Goal: Information Seeking & Learning: Learn about a topic

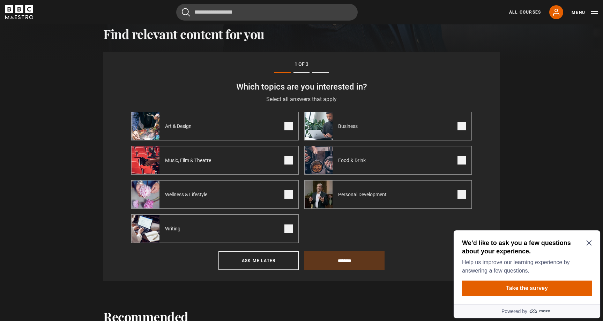
click at [287, 194] on span at bounding box center [288, 195] width 8 height 8
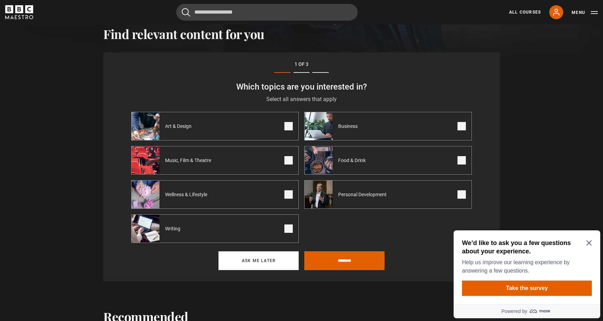
click at [275, 259] on button "Ask me later" at bounding box center [258, 261] width 80 height 19
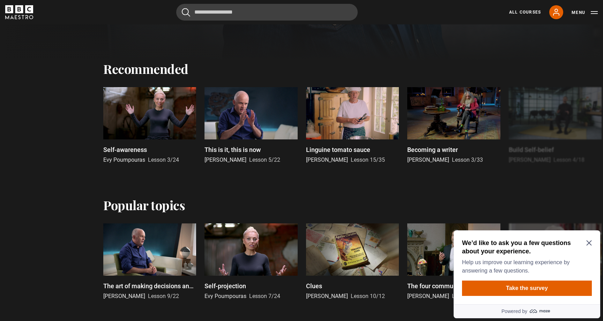
click at [590, 242] on icon "Close Maze Prompt" at bounding box center [589, 243] width 6 height 6
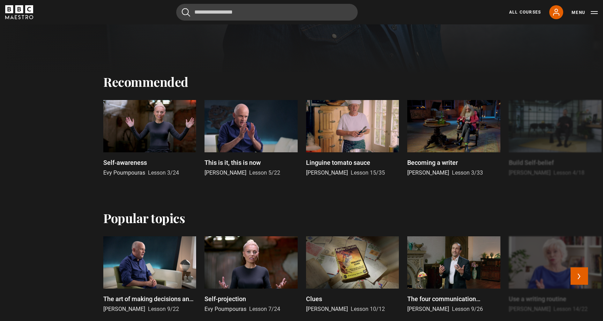
scroll to position [224, 0]
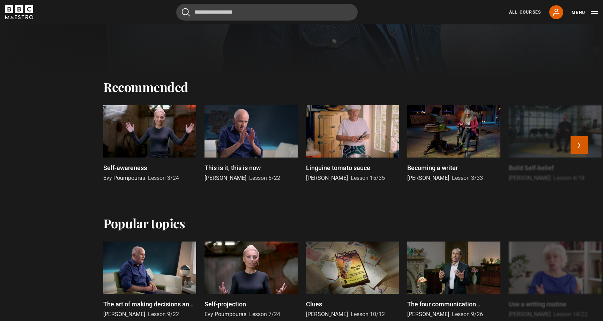
click at [580, 146] on button "Next" at bounding box center [579, 144] width 17 height 17
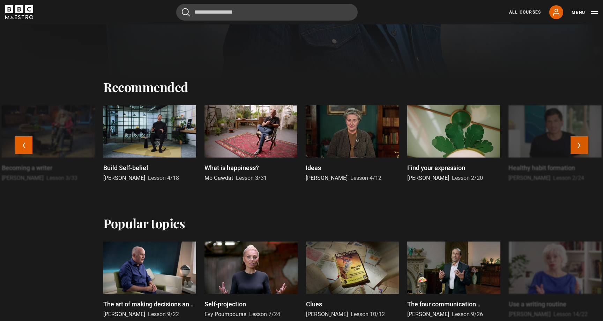
click at [580, 146] on button "Next" at bounding box center [579, 144] width 17 height 17
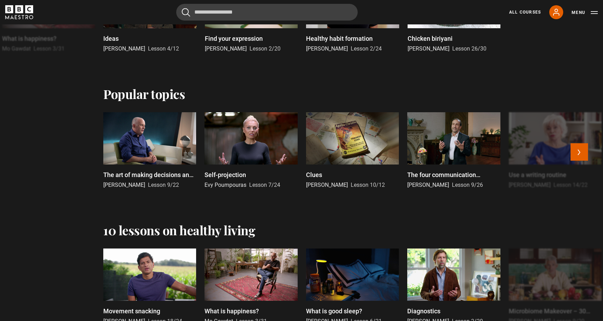
scroll to position [354, 0]
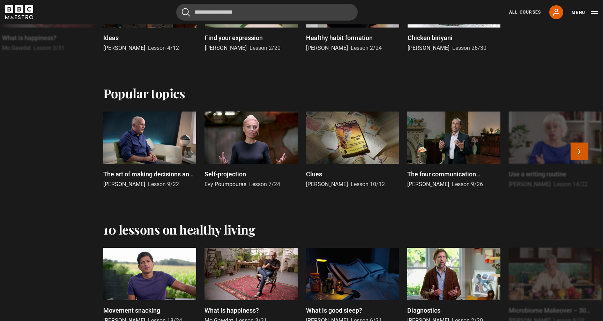
click at [577, 149] on button "Next" at bounding box center [579, 151] width 17 height 17
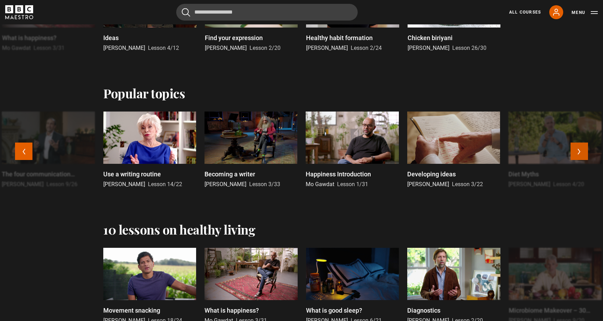
click at [577, 149] on button "Next" at bounding box center [579, 151] width 17 height 17
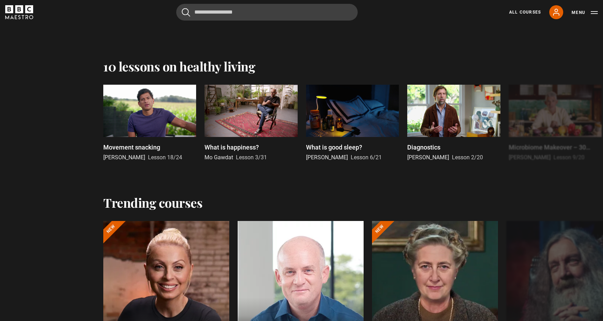
scroll to position [517, 0]
click at [577, 124] on button "Next" at bounding box center [579, 124] width 17 height 17
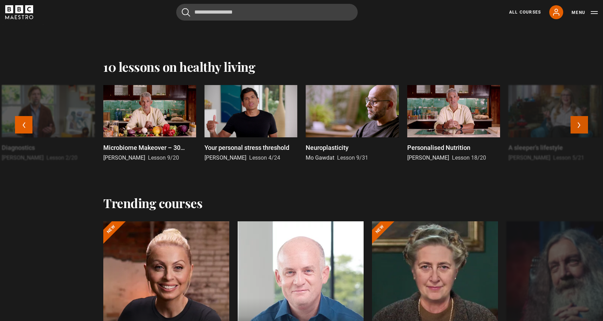
click at [577, 124] on button "Next" at bounding box center [579, 124] width 17 height 17
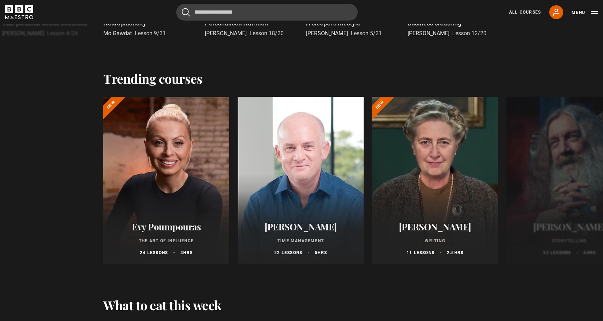
scroll to position [640, 0]
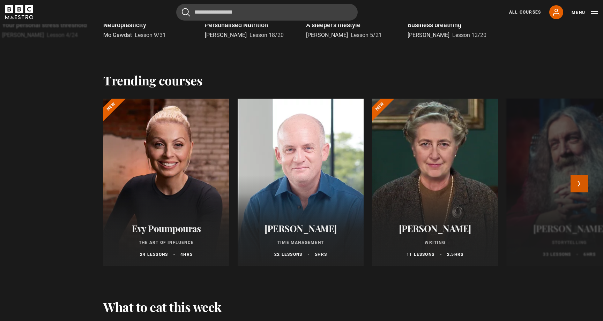
click at [579, 185] on button "Next" at bounding box center [579, 183] width 17 height 17
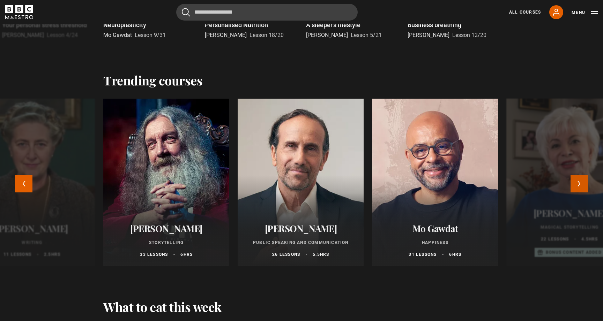
click at [579, 183] on button "Next" at bounding box center [579, 183] width 17 height 17
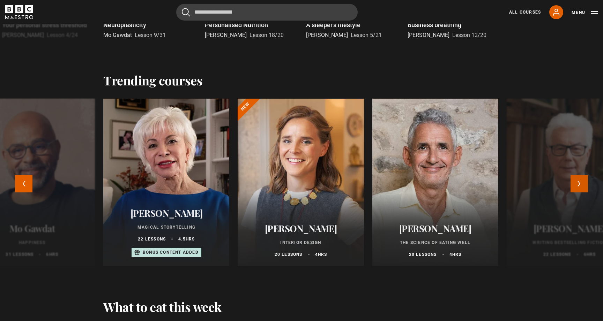
click at [576, 186] on button "Next" at bounding box center [579, 183] width 17 height 17
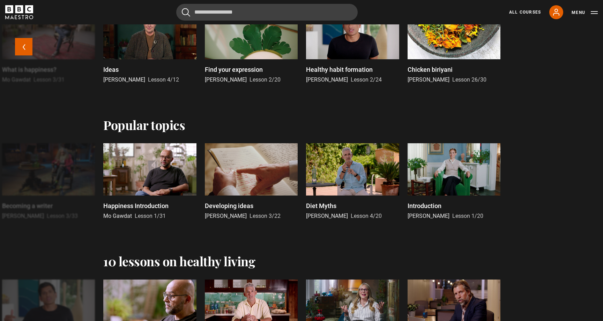
scroll to position [259, 0]
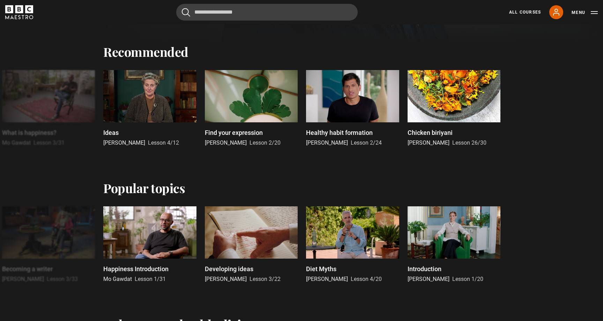
click at [589, 12] on button "Menu" at bounding box center [585, 12] width 26 height 7
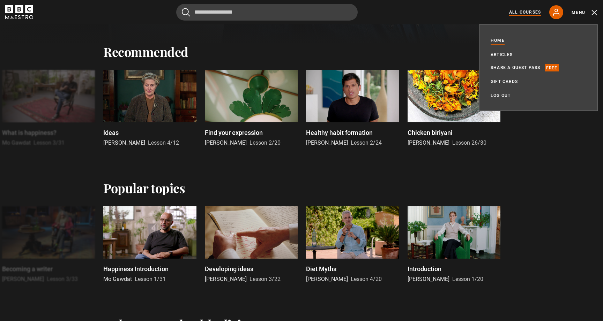
click at [525, 12] on link "All Courses" at bounding box center [525, 12] width 32 height 6
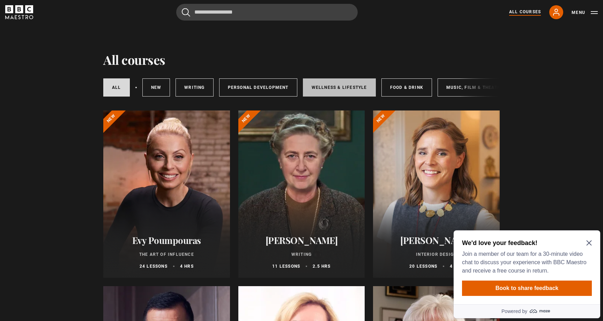
click at [342, 87] on link "Wellness & Lifestyle" at bounding box center [339, 88] width 73 height 18
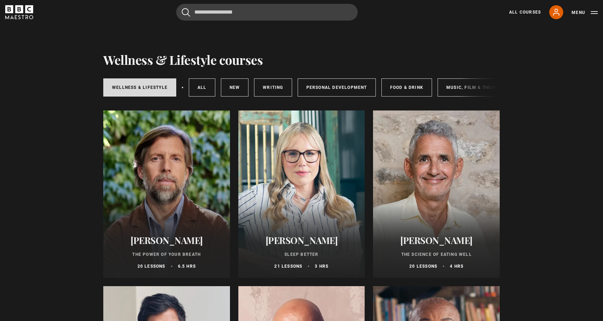
click at [472, 87] on div "Wellness & Lifestyle All courses New courses Writing Personal Development Food …" at bounding box center [301, 88] width 397 height 24
click at [454, 87] on link "Music, Film & Theatre" at bounding box center [475, 88] width 74 height 18
